Goal: Information Seeking & Learning: Check status

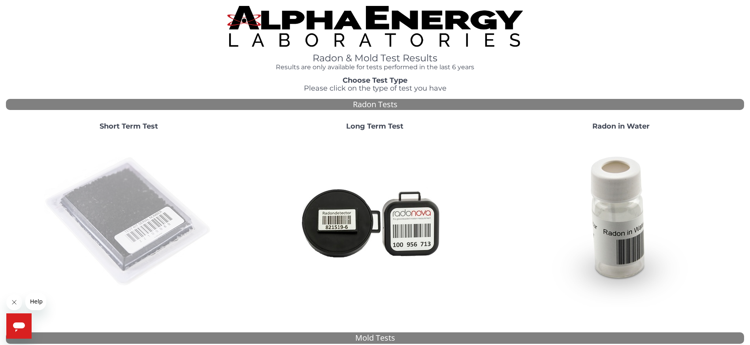
click at [143, 192] on img at bounding box center [129, 222] width 170 height 170
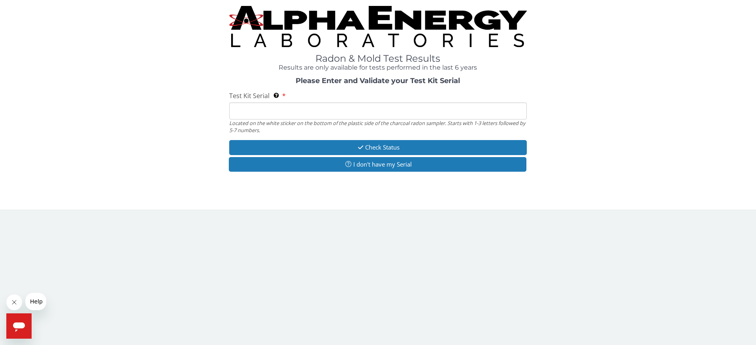
click at [308, 117] on input "Test Kit Serial Located on the white sticker on the bottom of the plastic side …" at bounding box center [378, 110] width 298 height 17
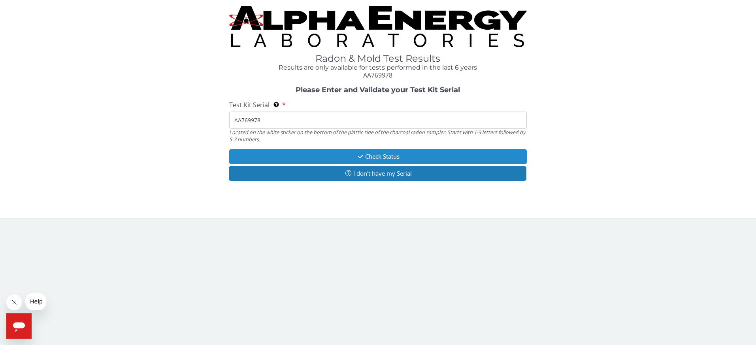
type input "AA769978"
click at [350, 155] on button "Check Status" at bounding box center [378, 156] width 298 height 15
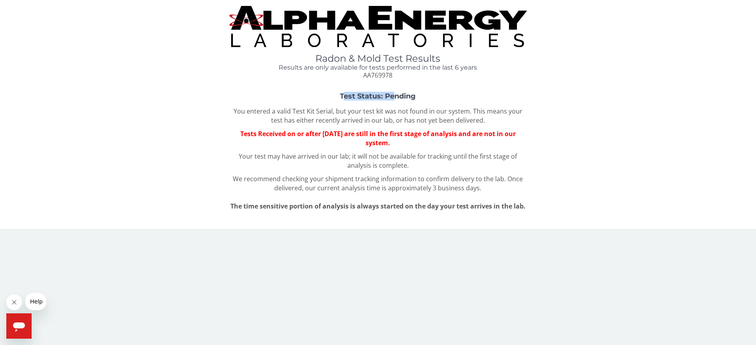
drag, startPoint x: 342, startPoint y: 95, endPoint x: 394, endPoint y: 95, distance: 51.8
click at [394, 95] on strong "Test Status: Pending" at bounding box center [378, 96] width 76 height 9
click at [255, 69] on h4 "Results are only available for tests performed in the last 6 years" at bounding box center [378, 67] width 298 height 7
click at [311, 139] on p "Tests Received on or after [DATE] are still in the first stage of analysis and …" at bounding box center [378, 138] width 298 height 18
click at [545, 68] on div "Radon & Mold Test Results Results are only available for tests performed in the…" at bounding box center [378, 43] width 744 height 74
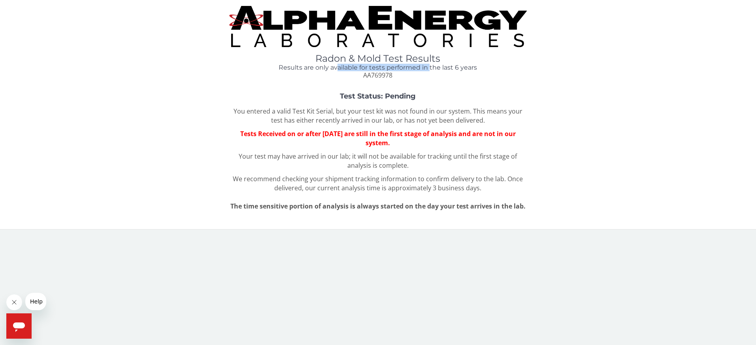
drag, startPoint x: 338, startPoint y: 66, endPoint x: 431, endPoint y: 66, distance: 92.8
click at [431, 66] on h4 "Results are only available for tests performed in the last 6 years" at bounding box center [378, 67] width 298 height 7
click at [450, 79] on div "Radon & Mold Test Results Results are only available for tests performed in the…" at bounding box center [378, 66] width 298 height 26
